Goal: Use online tool/utility: Use online tool/utility

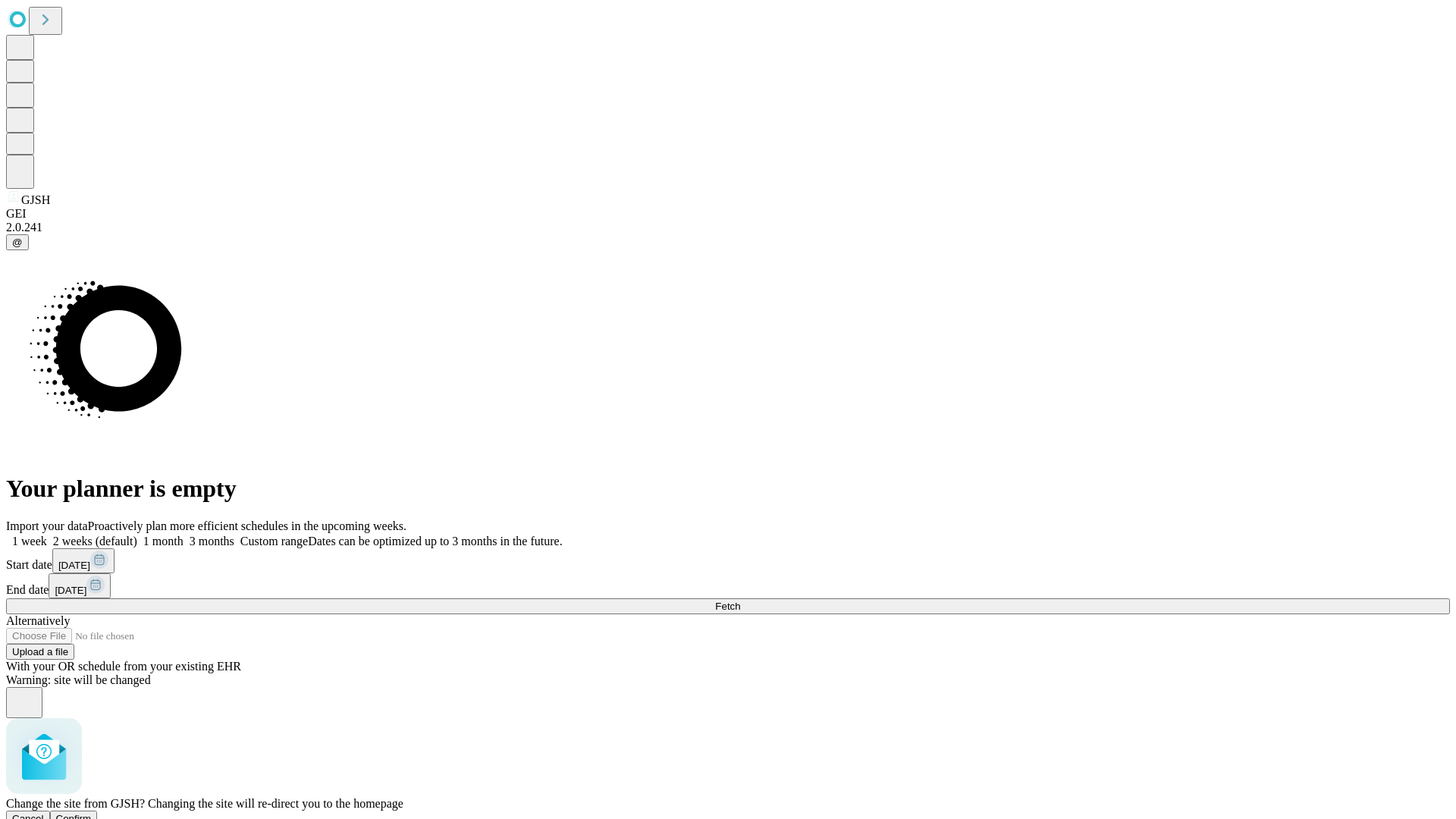
click at [92, 813] on span "Confirm" at bounding box center [74, 818] width 36 height 11
click at [47, 535] on label "1 week" at bounding box center [27, 541] width 41 height 13
click at [740, 600] on span "Fetch" at bounding box center [727, 605] width 25 height 11
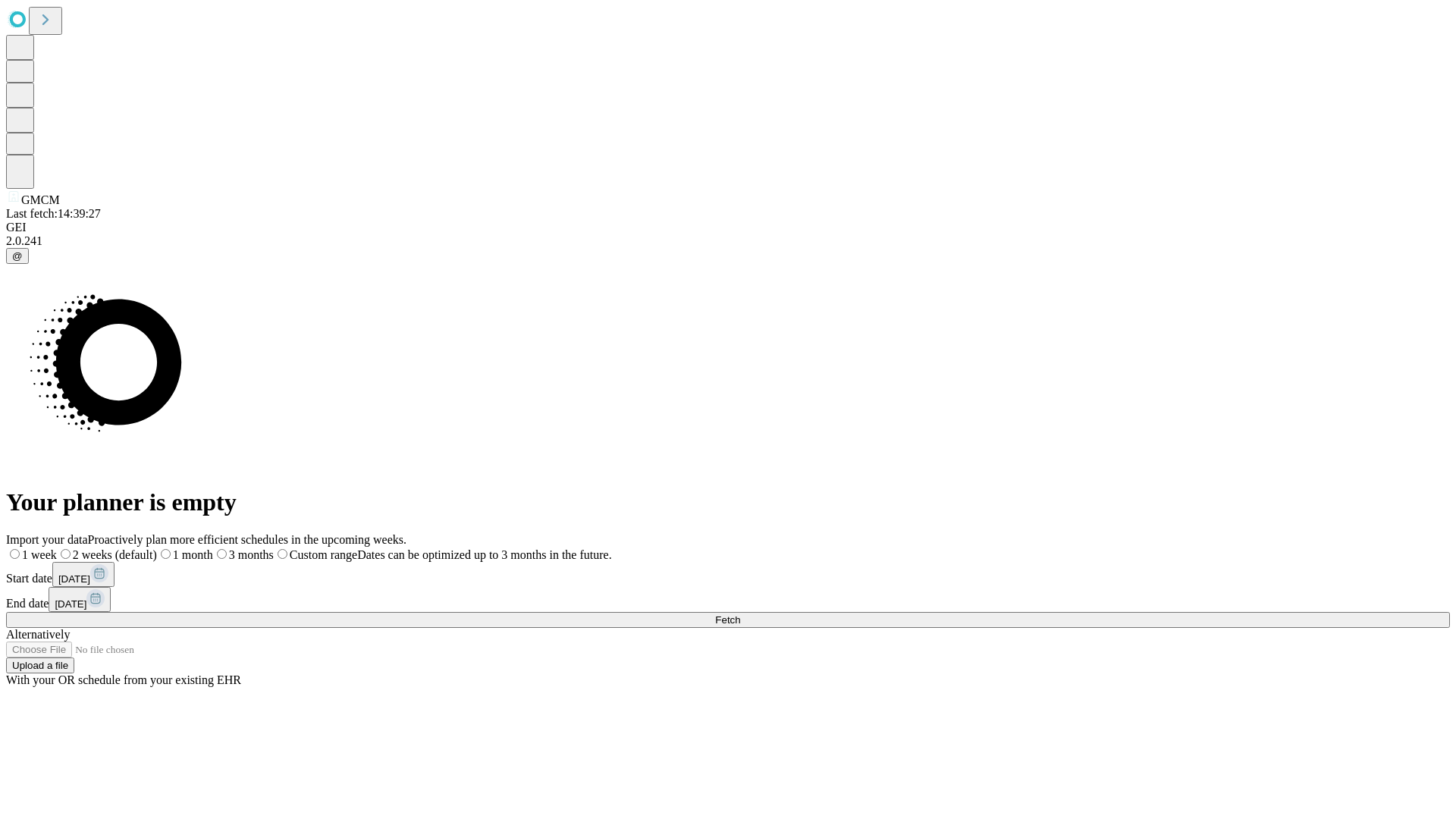
click at [57, 549] on label "1 week" at bounding box center [31, 555] width 51 height 13
click at [740, 614] on span "Fetch" at bounding box center [727, 619] width 25 height 11
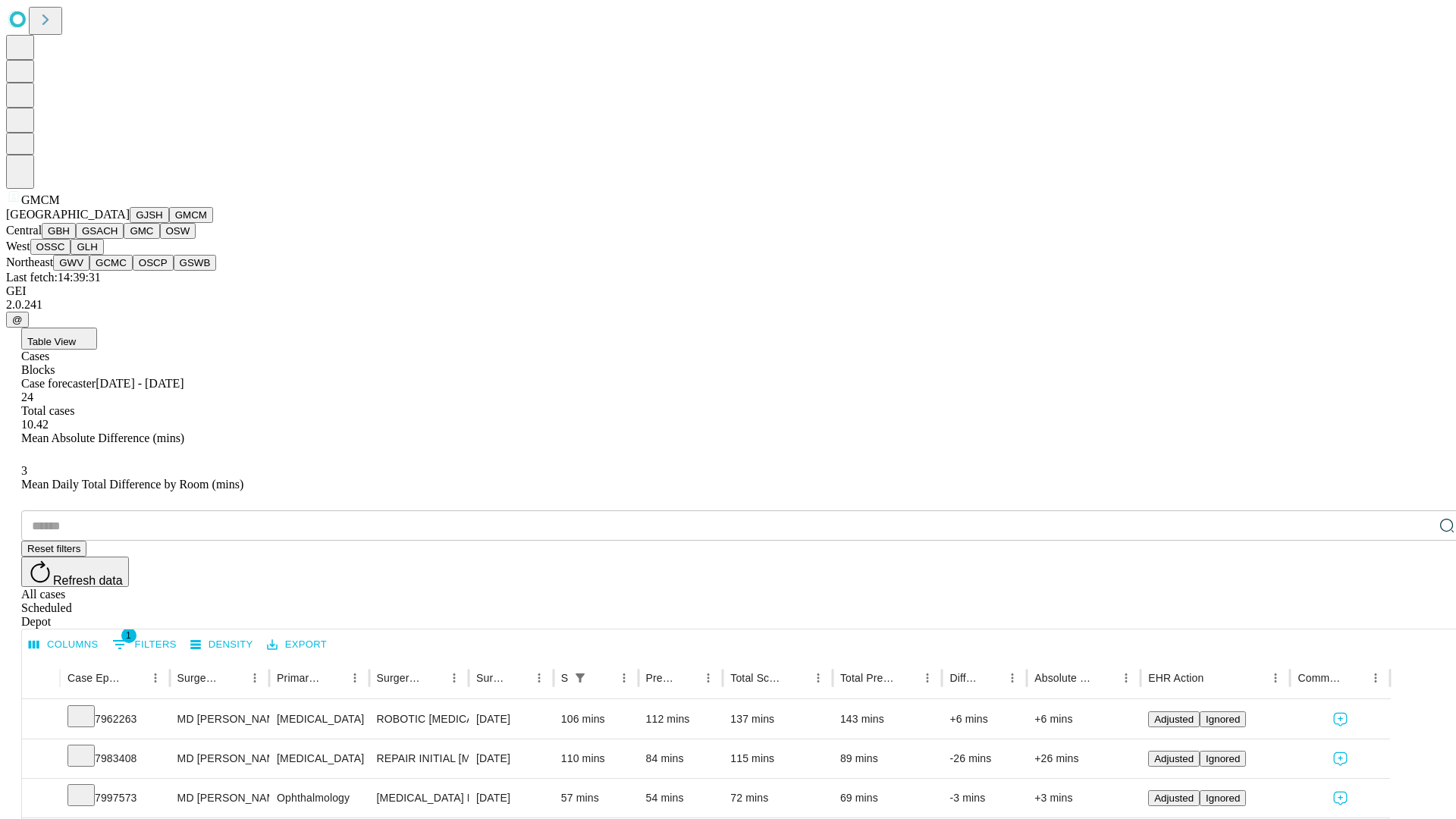
click at [76, 239] on button "GBH" at bounding box center [59, 231] width 34 height 16
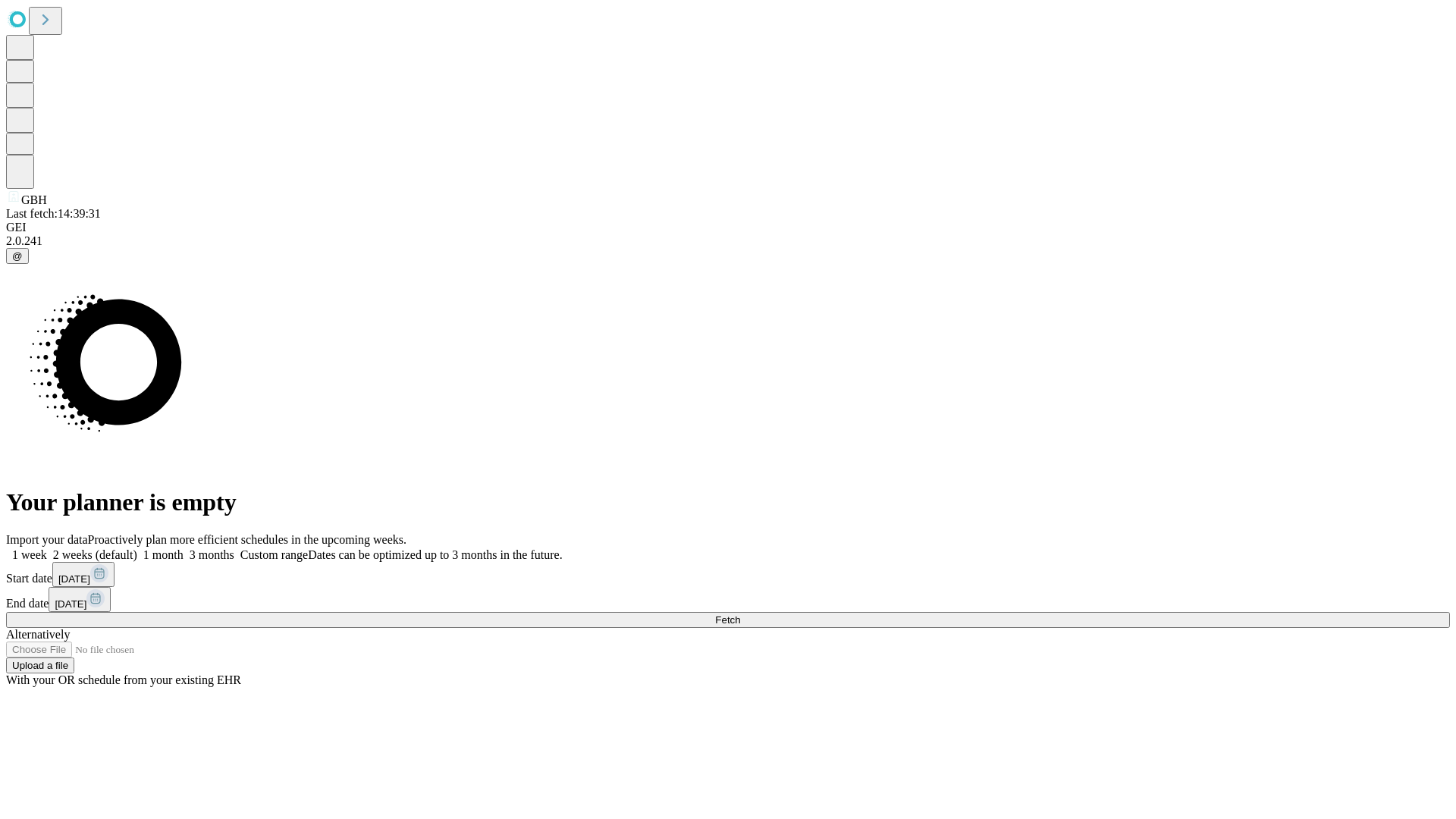
click at [47, 549] on label "1 week" at bounding box center [27, 555] width 41 height 13
click at [740, 614] on span "Fetch" at bounding box center [727, 619] width 25 height 11
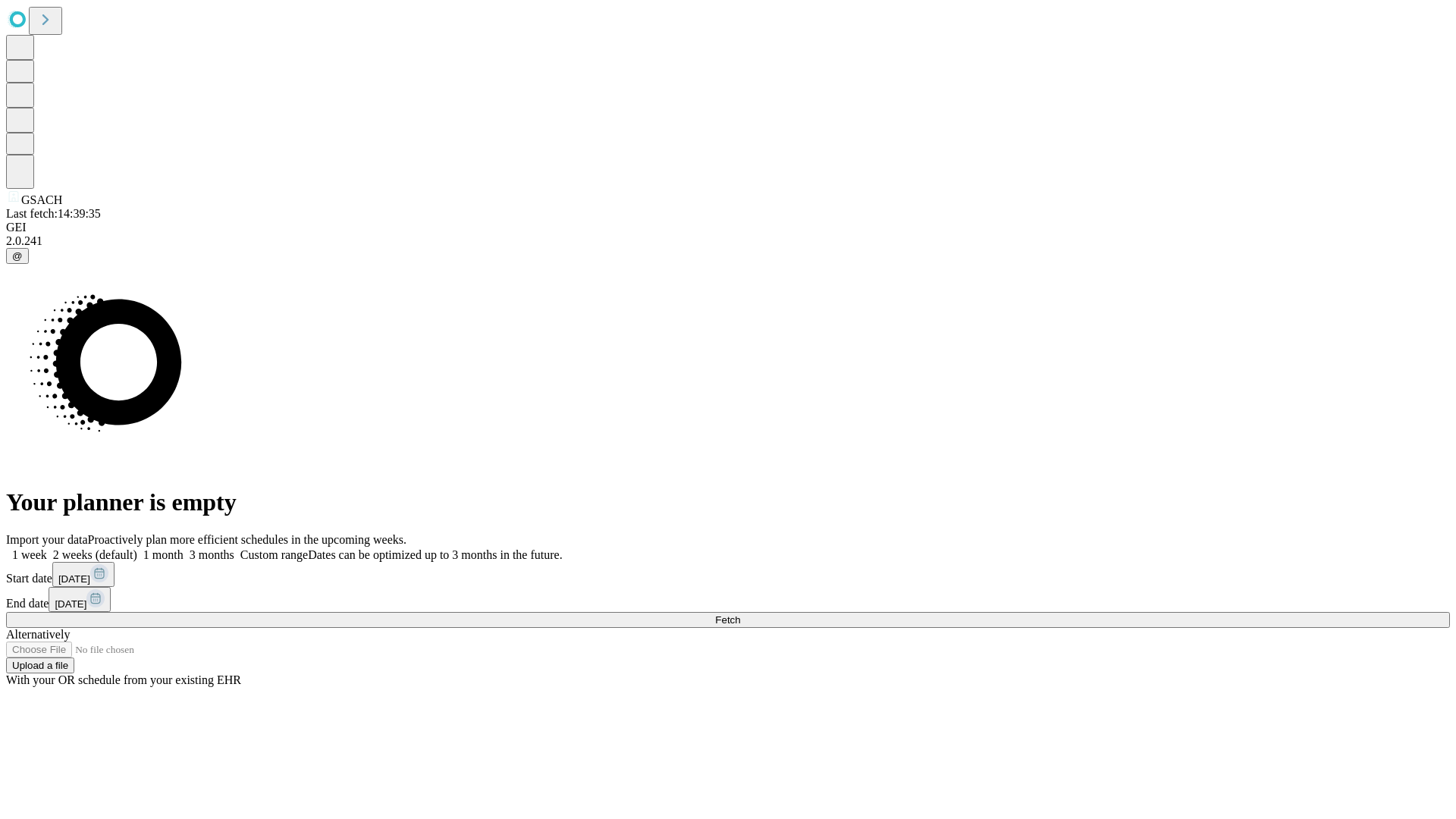
click at [47, 549] on label "1 week" at bounding box center [27, 555] width 41 height 13
click at [740, 614] on span "Fetch" at bounding box center [727, 619] width 25 height 11
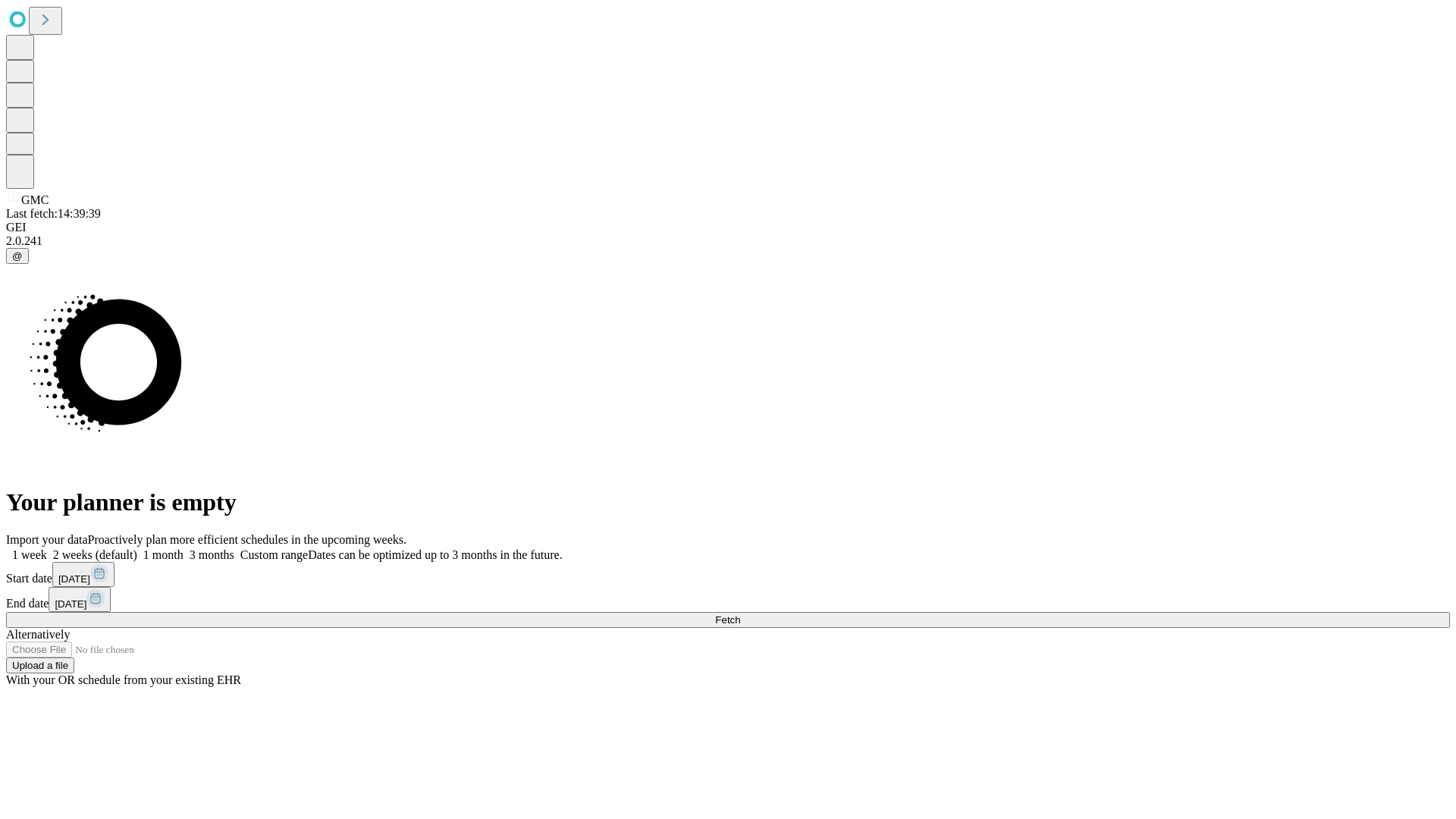
click at [47, 549] on label "1 week" at bounding box center [27, 555] width 41 height 13
click at [740, 614] on span "Fetch" at bounding box center [727, 619] width 25 height 11
click at [47, 549] on label "1 week" at bounding box center [27, 555] width 41 height 13
click at [740, 614] on span "Fetch" at bounding box center [727, 619] width 25 height 11
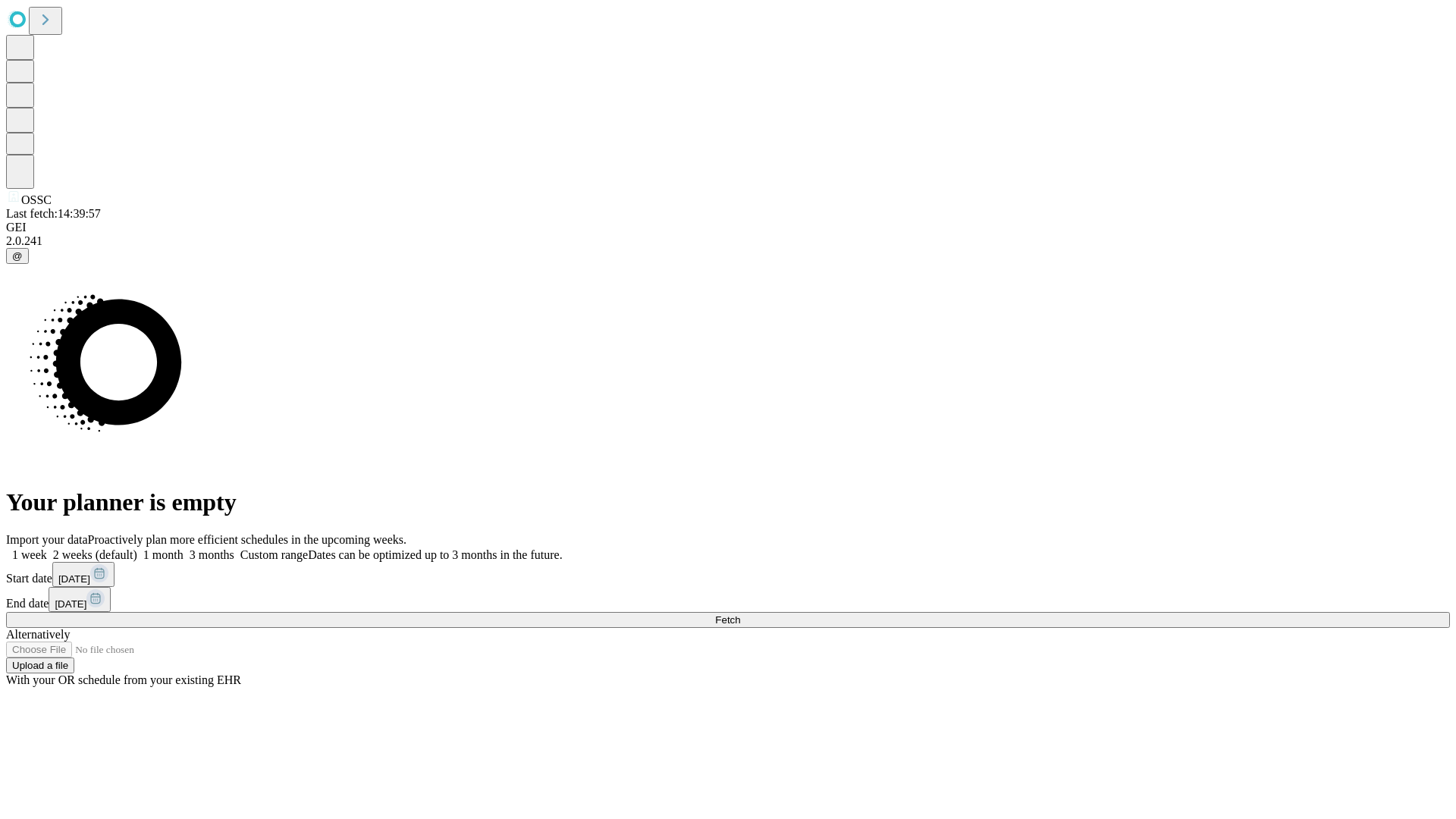
click at [47, 549] on label "1 week" at bounding box center [27, 555] width 41 height 13
click at [740, 614] on span "Fetch" at bounding box center [727, 619] width 25 height 11
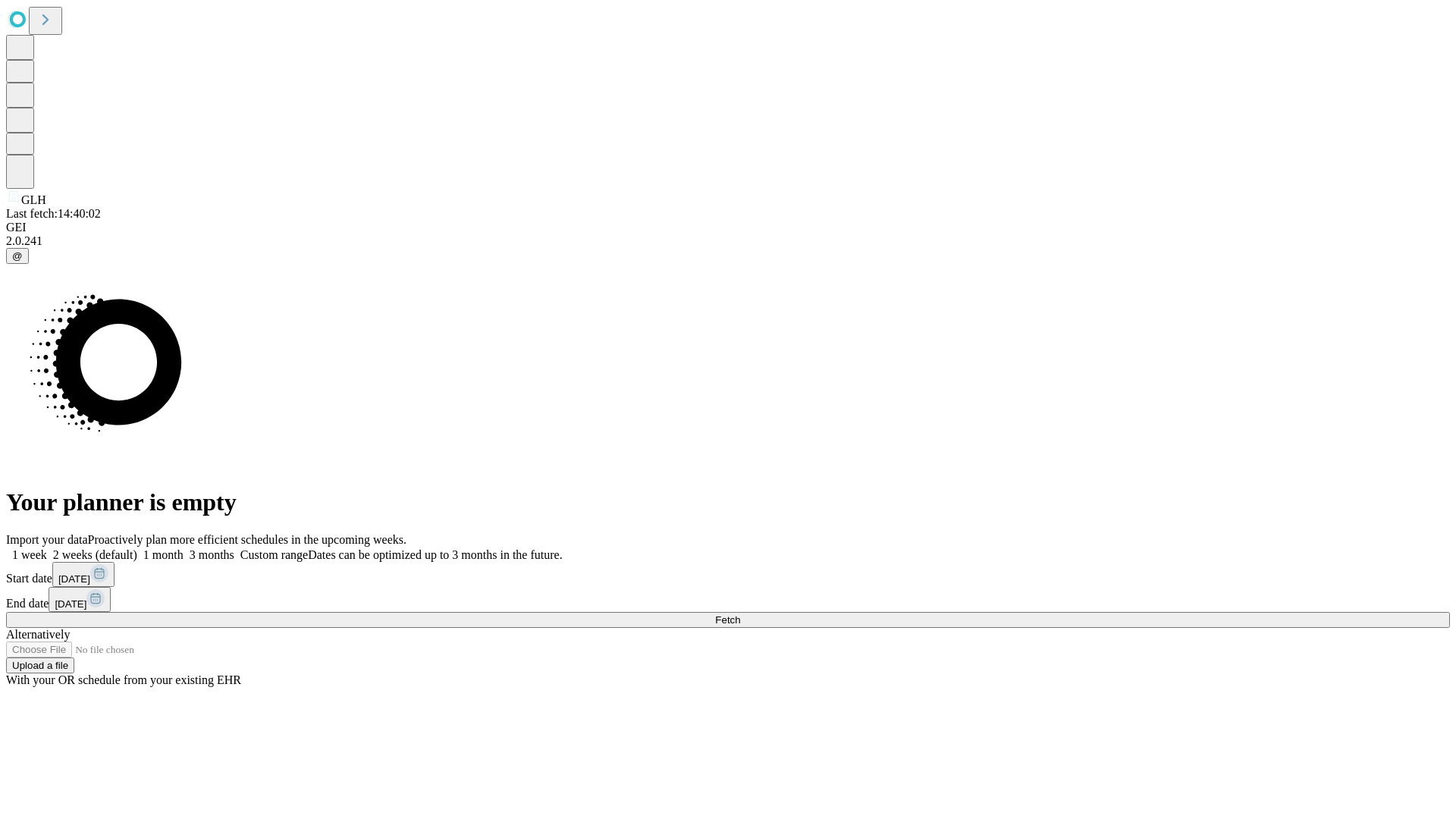
click at [47, 549] on label "1 week" at bounding box center [27, 555] width 41 height 13
click at [740, 614] on span "Fetch" at bounding box center [727, 619] width 25 height 11
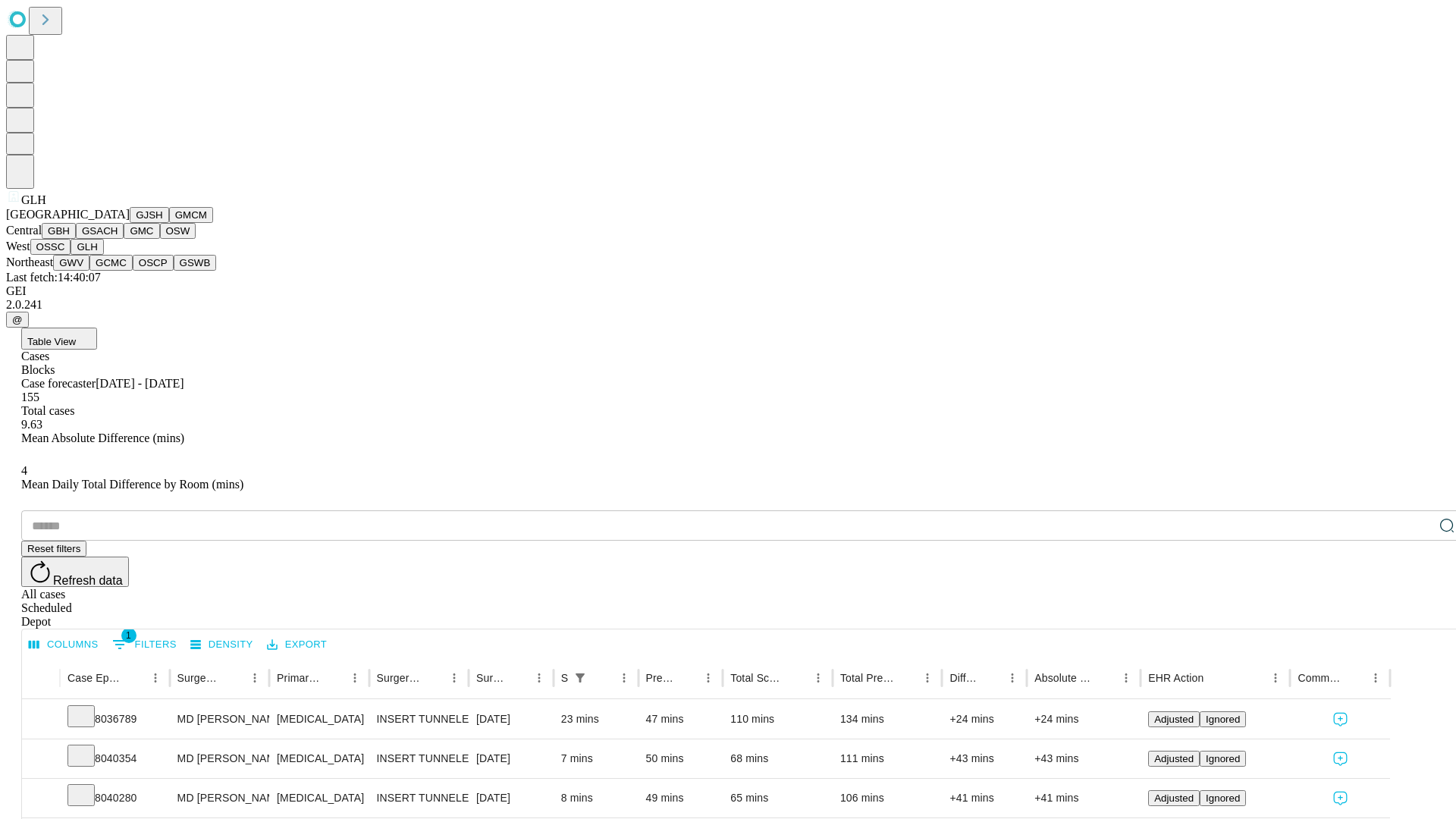
click at [89, 270] on button "GWV" at bounding box center [71, 263] width 36 height 16
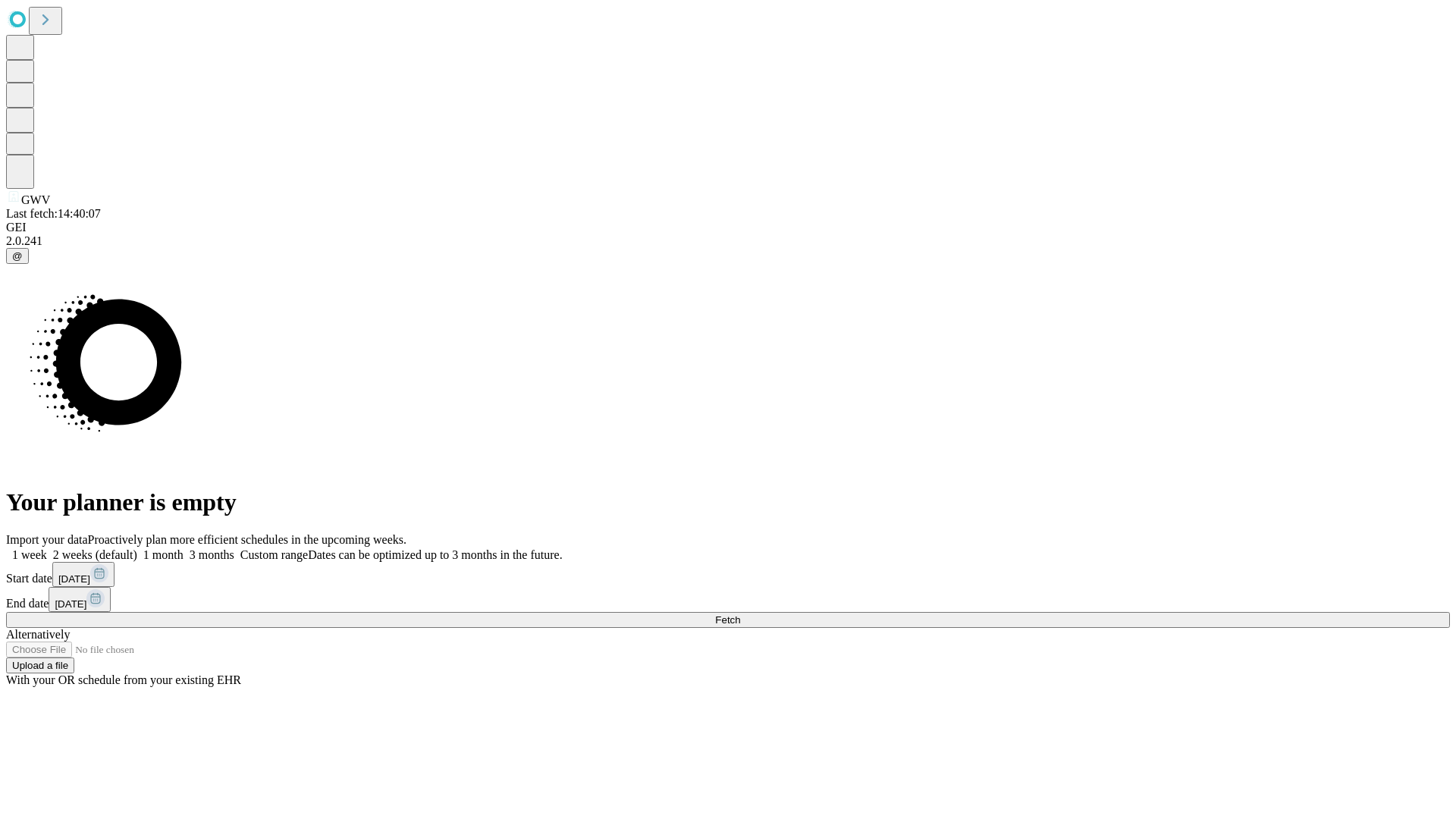
click at [47, 549] on label "1 week" at bounding box center [27, 555] width 41 height 13
click at [740, 614] on span "Fetch" at bounding box center [727, 619] width 25 height 11
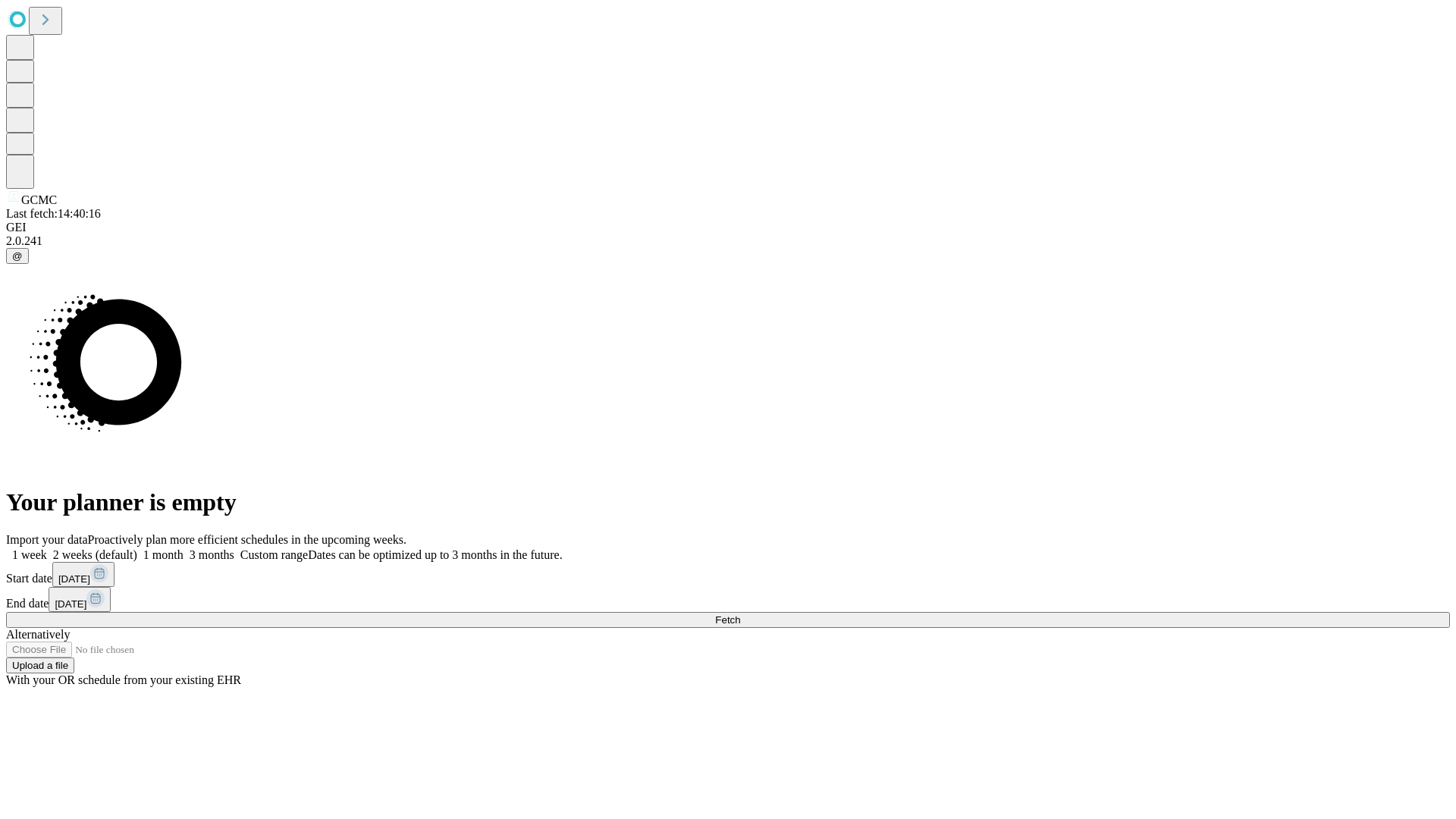
click at [47, 549] on label "1 week" at bounding box center [27, 555] width 41 height 13
click at [740, 614] on span "Fetch" at bounding box center [727, 619] width 25 height 11
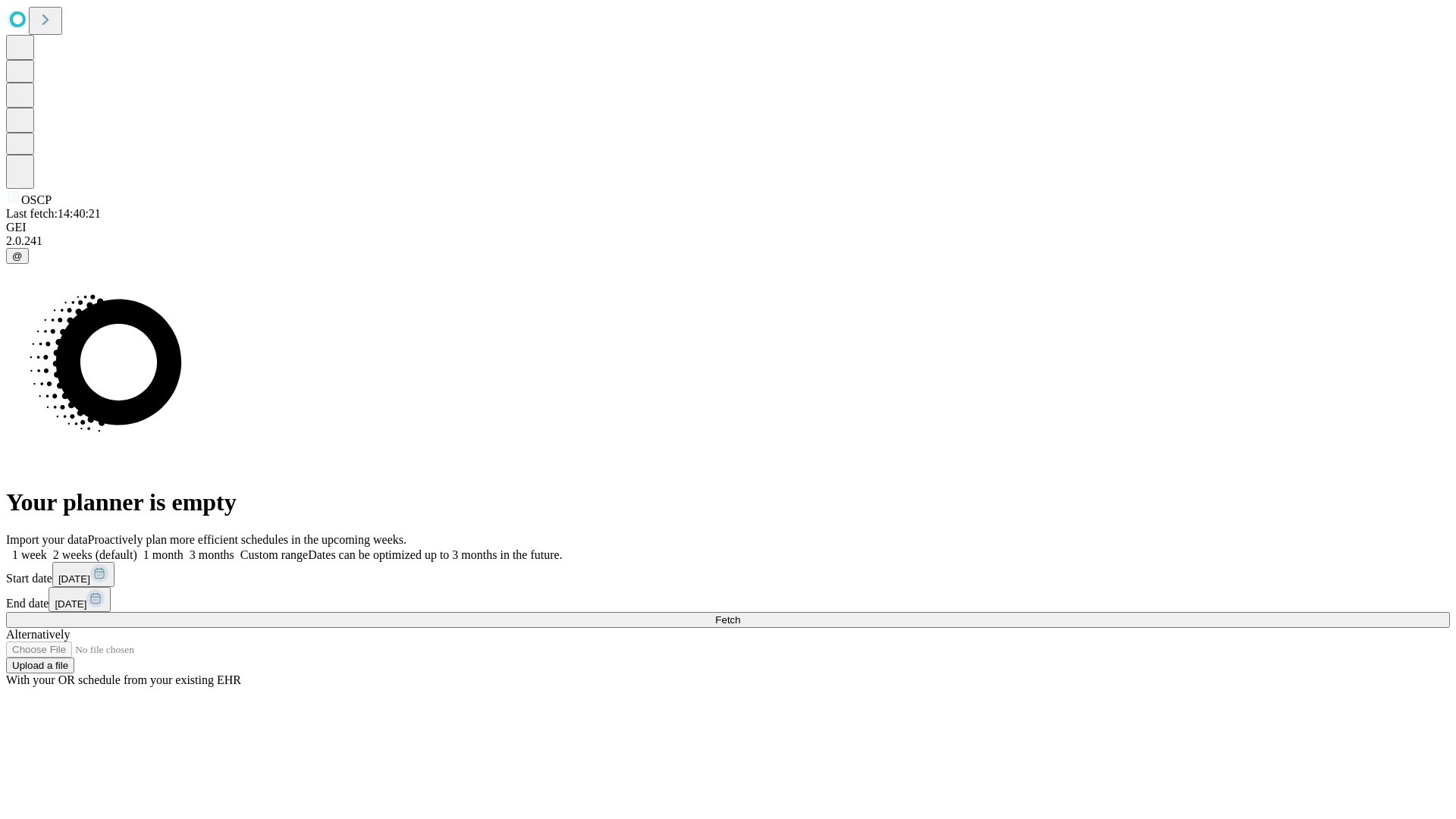
click at [740, 614] on span "Fetch" at bounding box center [727, 619] width 25 height 11
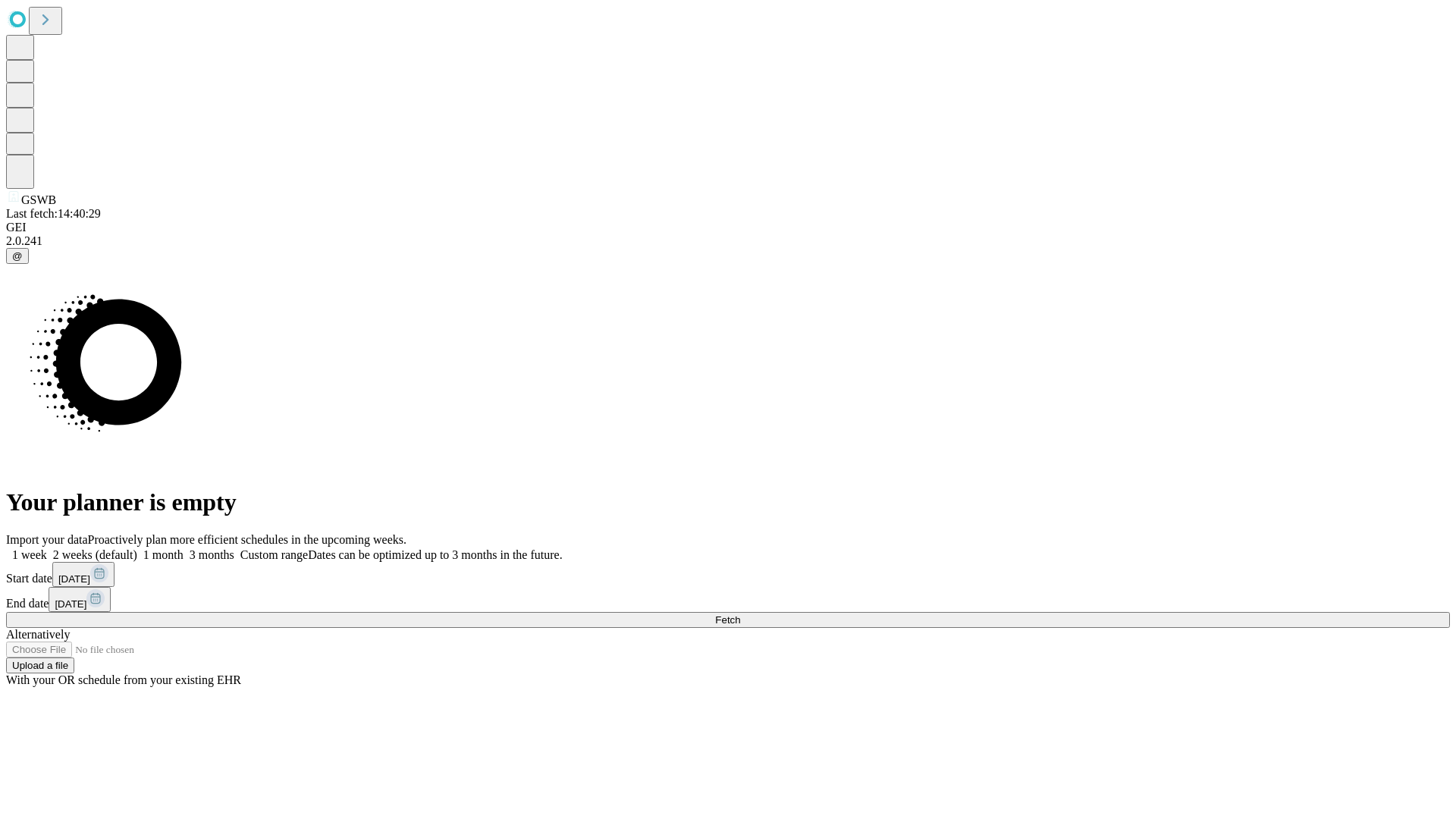
click at [47, 549] on label "1 week" at bounding box center [27, 555] width 41 height 13
click at [740, 614] on span "Fetch" at bounding box center [727, 619] width 25 height 11
